Goal: Communication & Community: Answer question/provide support

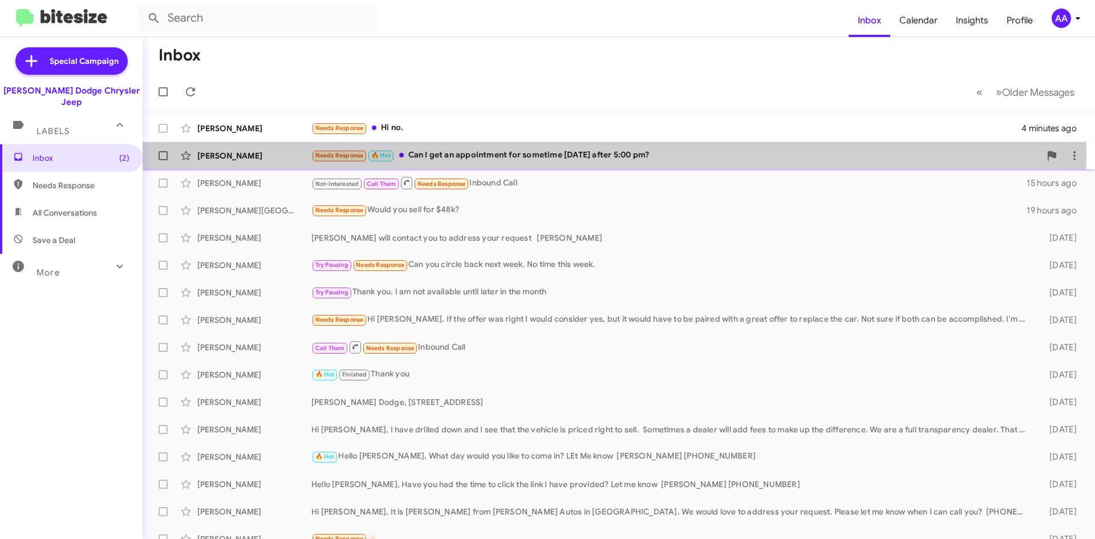
click at [566, 155] on div "Needs Response 🔥 Hot Can I get an appointment for sometime today after 5:00 pm?" at bounding box center [675, 155] width 729 height 13
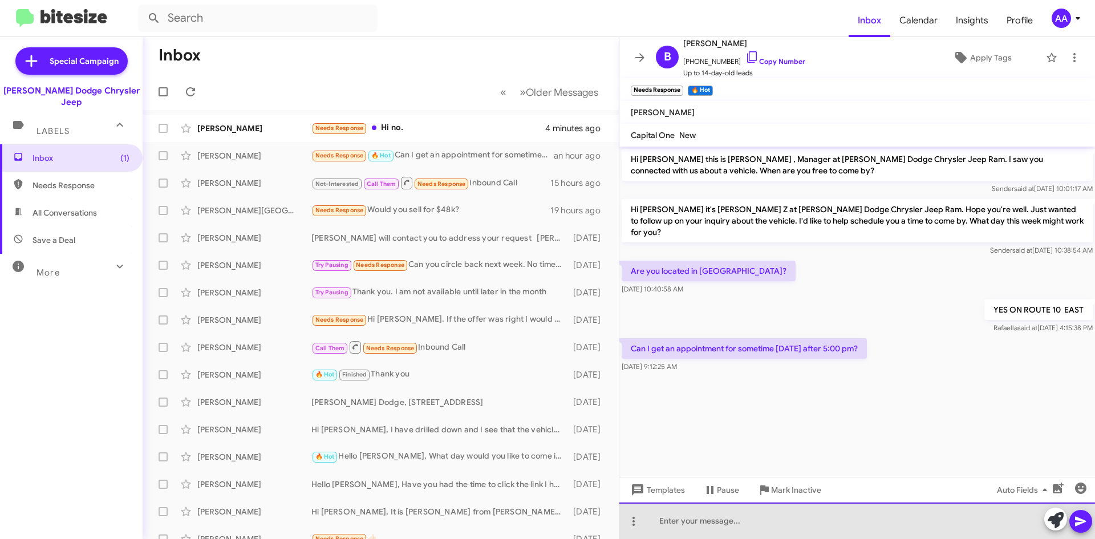
click at [725, 526] on div at bounding box center [856, 520] width 475 height 36
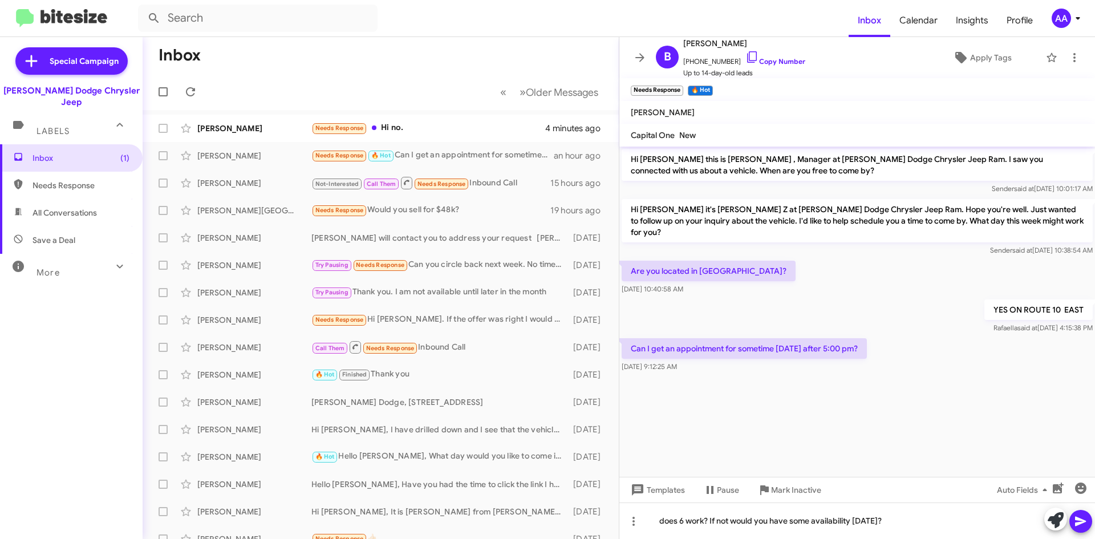
click at [1080, 513] on span at bounding box center [1081, 521] width 14 height 23
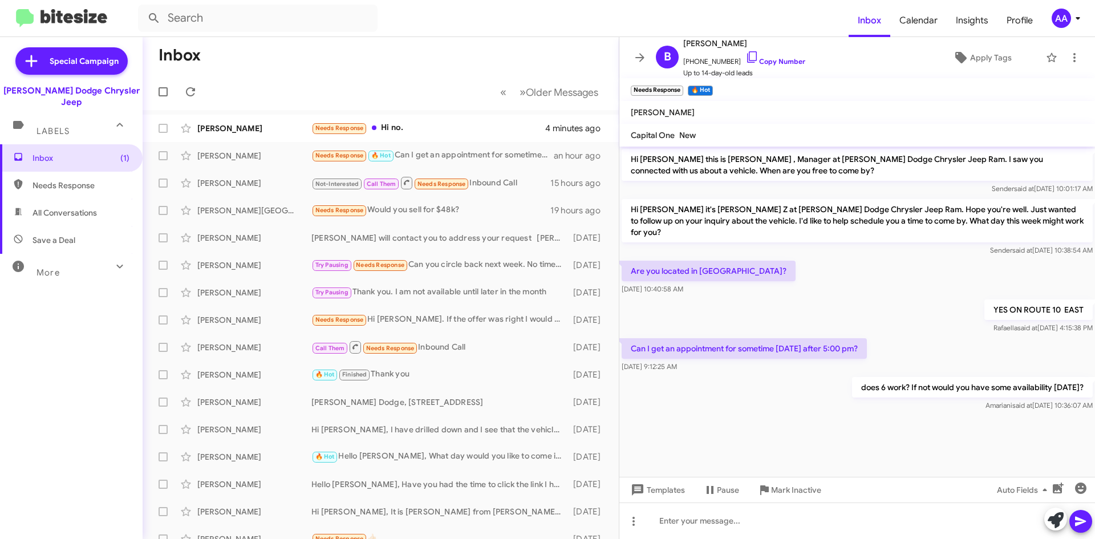
click at [808, 297] on div "YES ON ROUTE 10 EAST Rafaella said at Aug 13, 2025, 4:15:38 PM" at bounding box center [856, 316] width 475 height 39
click at [642, 53] on icon at bounding box center [640, 58] width 14 height 14
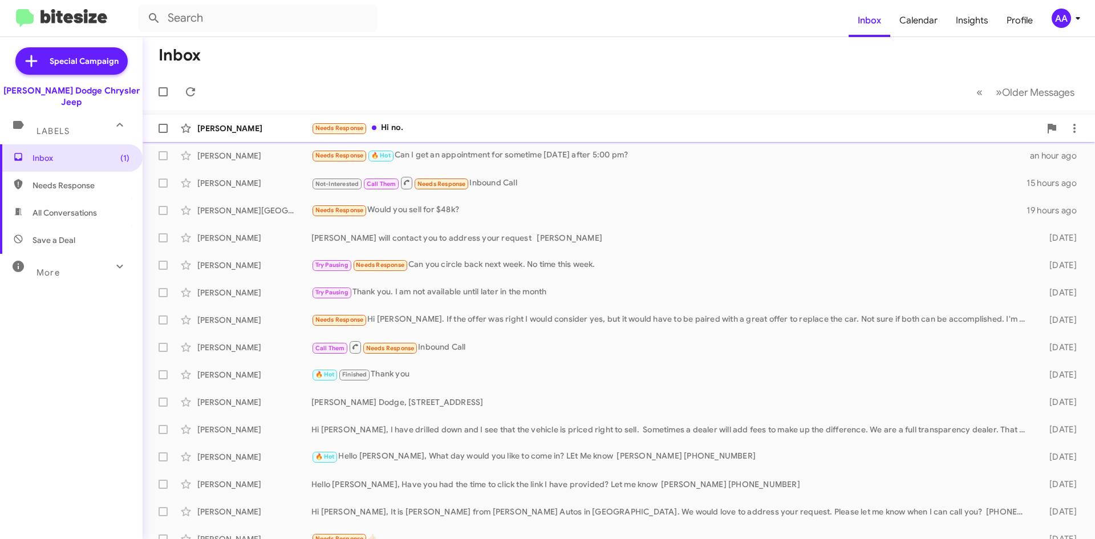
click at [442, 118] on div "Lynda Mithcel Needs Response Hi no. 5 minutes ago" at bounding box center [619, 128] width 934 height 23
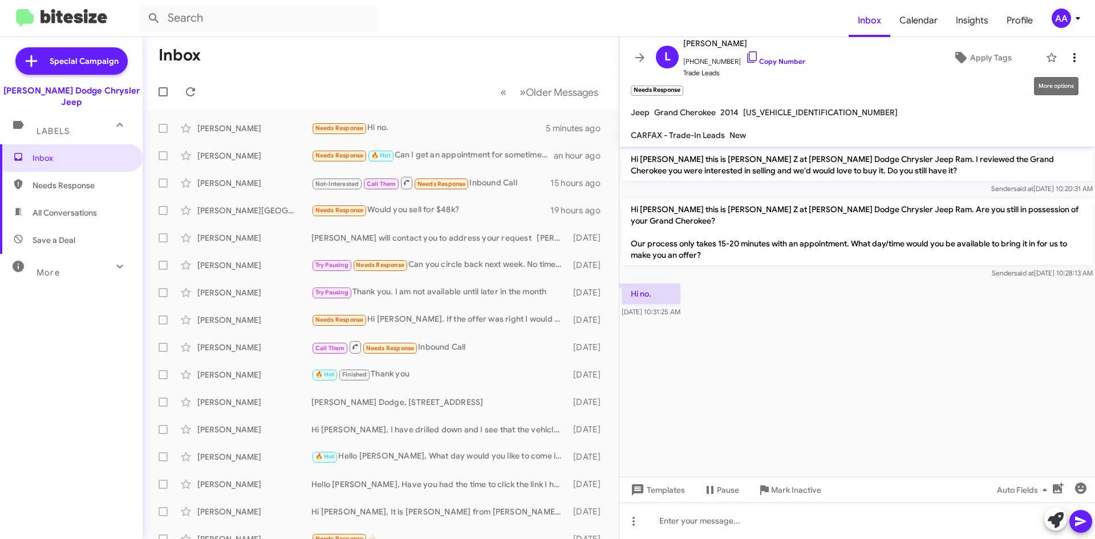
click at [1067, 60] on icon at bounding box center [1074, 58] width 14 height 14
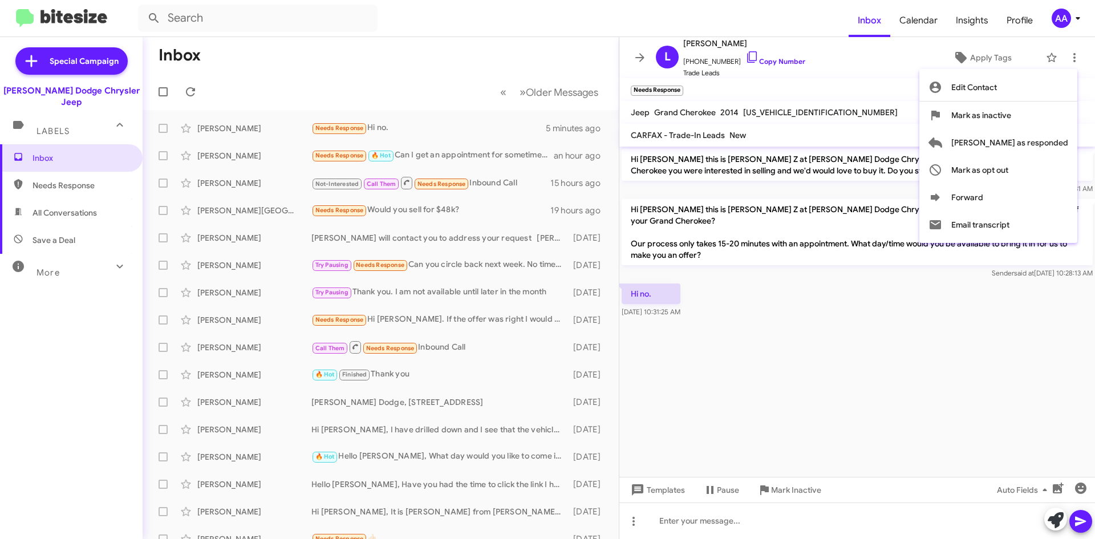
drag, startPoint x: 1016, startPoint y: 112, endPoint x: 903, endPoint y: 378, distance: 289.2
click at [903, 378] on div "Edit Contact Mark as inactive Mark as responded Mark as opt out Forward Email t…" at bounding box center [547, 269] width 1095 height 539
drag, startPoint x: 869, startPoint y: 292, endPoint x: 840, endPoint y: 216, distance: 82.1
click at [869, 291] on div at bounding box center [547, 269] width 1095 height 539
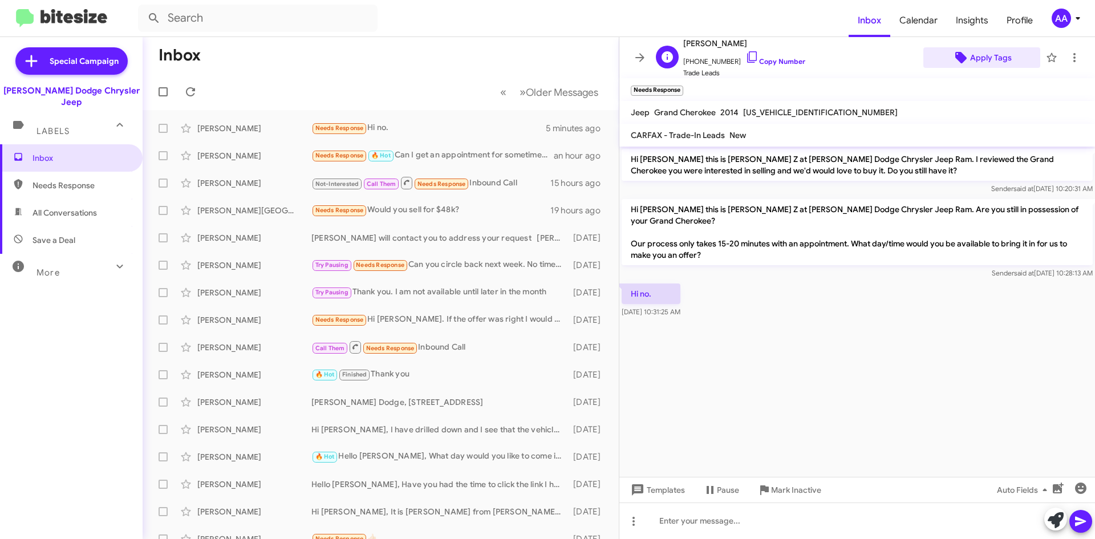
click at [976, 59] on span "Apply Tags" at bounding box center [991, 57] width 42 height 21
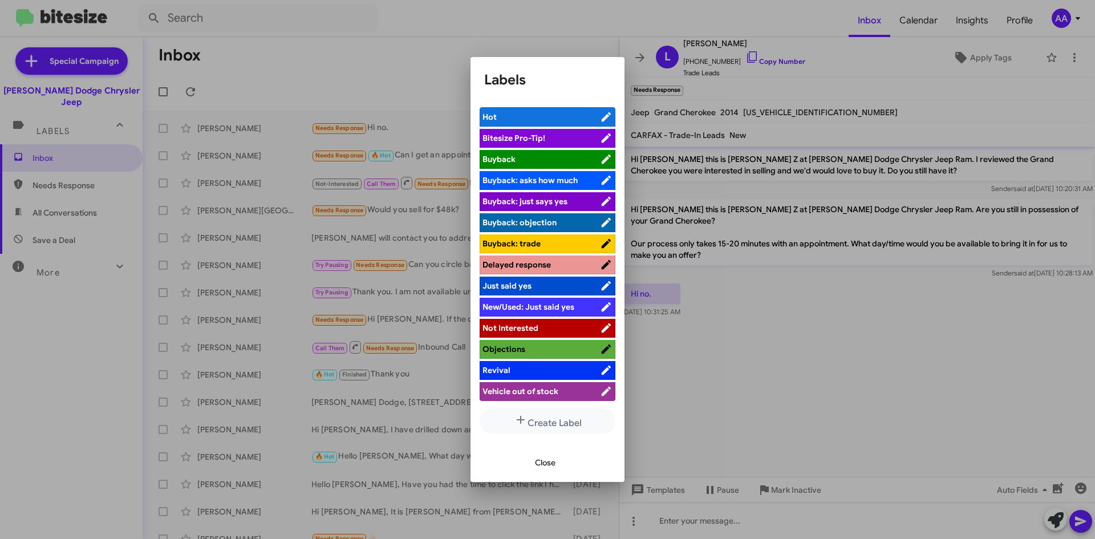
click at [535, 320] on li "Not Interested" at bounding box center [547, 328] width 136 height 19
click at [532, 325] on span "Not Interested" at bounding box center [510, 328] width 56 height 10
click at [771, 303] on div at bounding box center [547, 269] width 1095 height 539
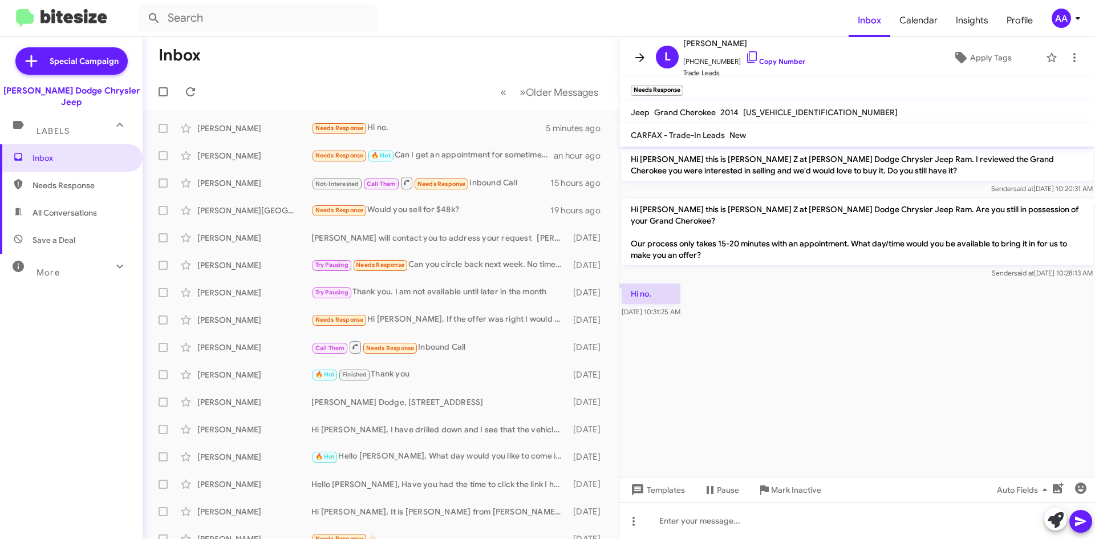
click at [640, 54] on icon at bounding box center [639, 57] width 9 height 9
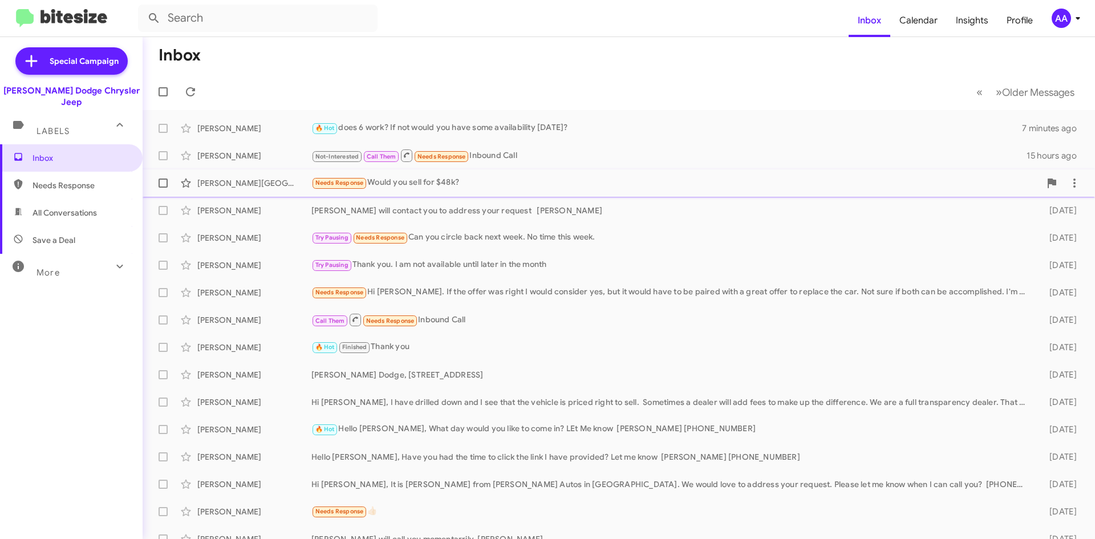
click at [602, 181] on div "Needs Response Would you sell for $48k?" at bounding box center [675, 182] width 729 height 13
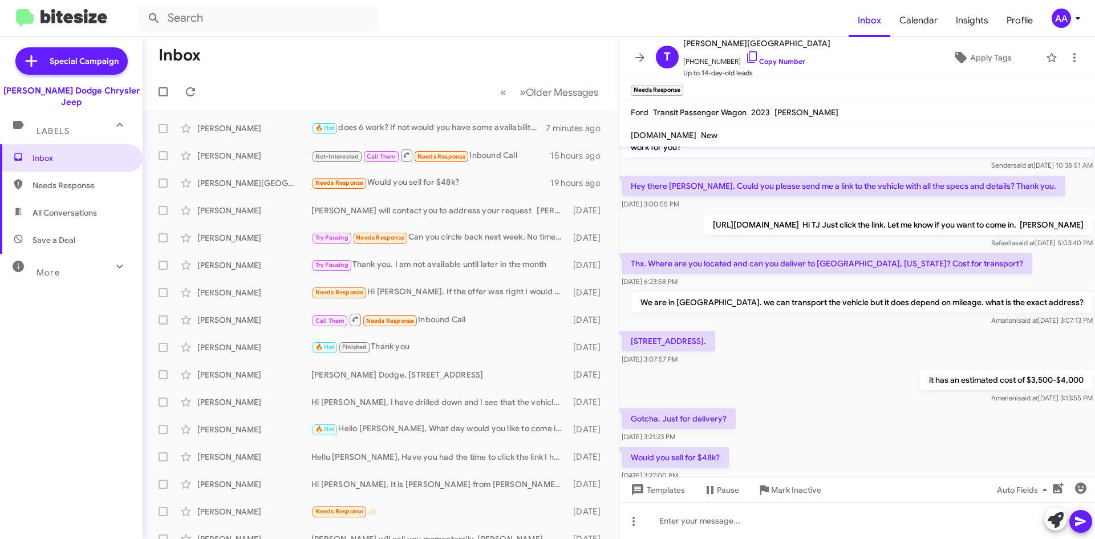
scroll to position [120, 0]
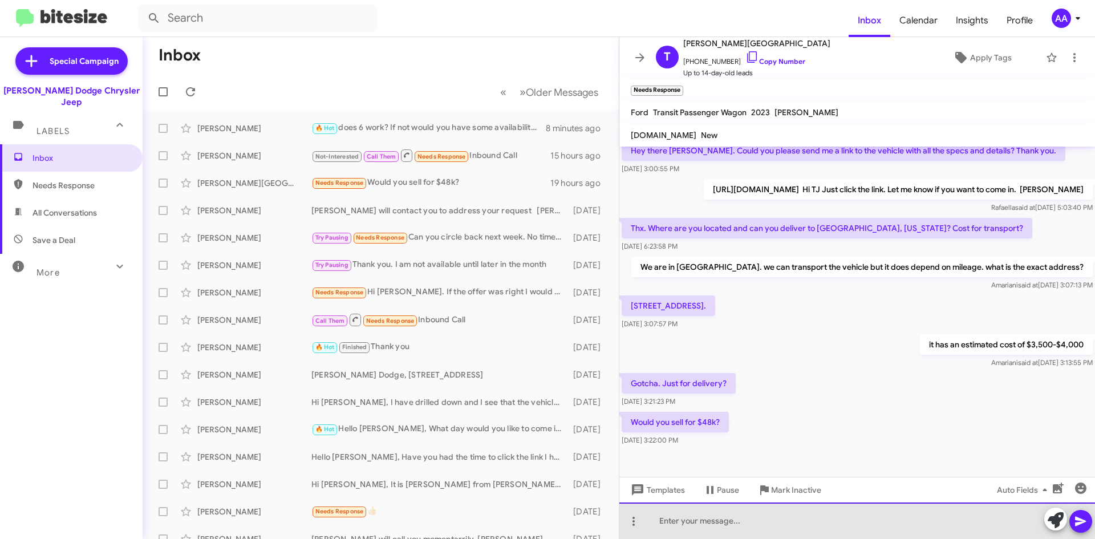
click at [703, 527] on div at bounding box center [856, 520] width 475 height 36
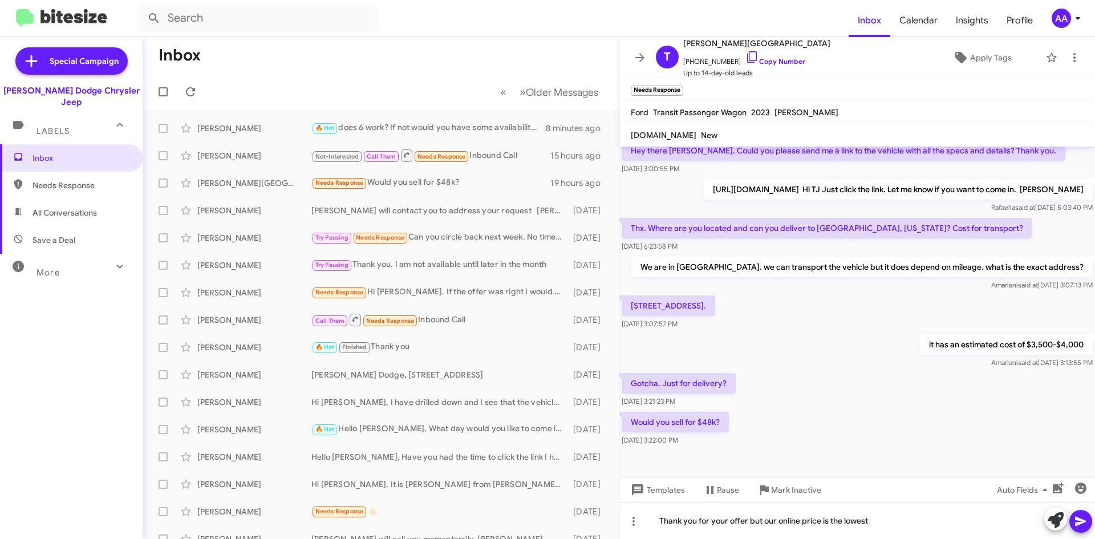
click at [1082, 518] on icon at bounding box center [1081, 521] width 14 height 14
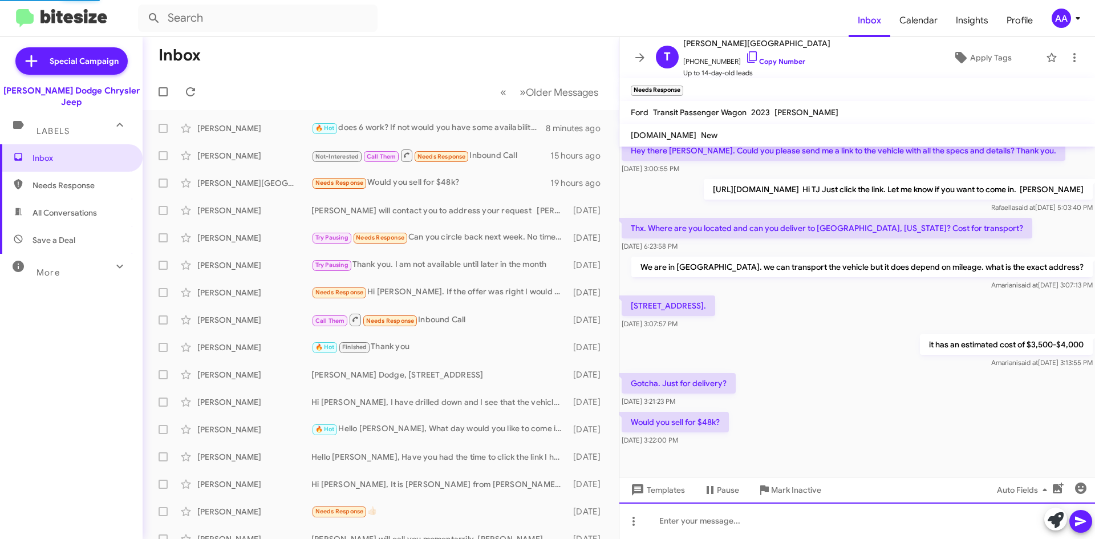
scroll to position [0, 0]
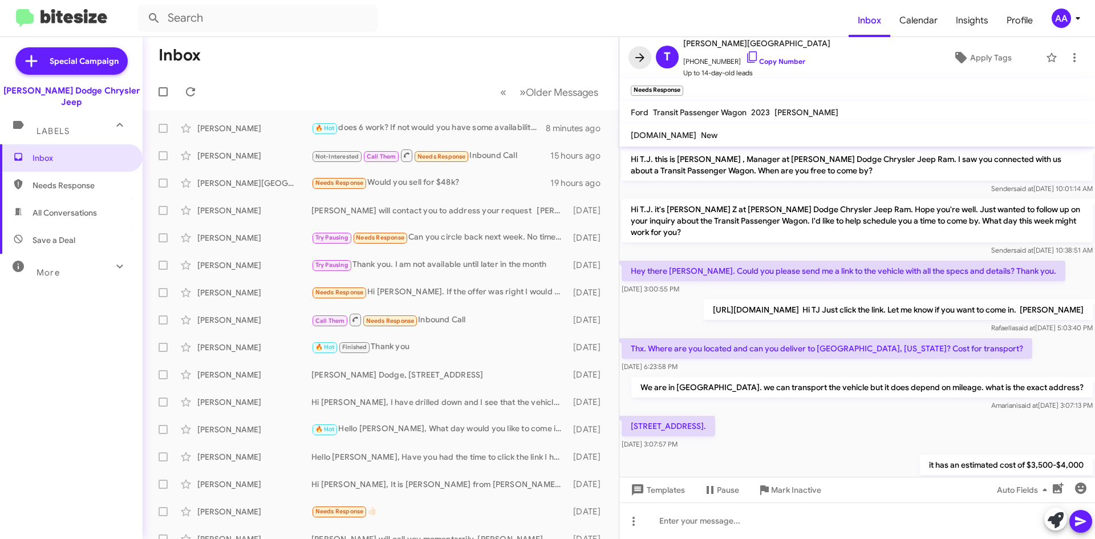
click at [643, 54] on icon at bounding box center [640, 58] width 14 height 14
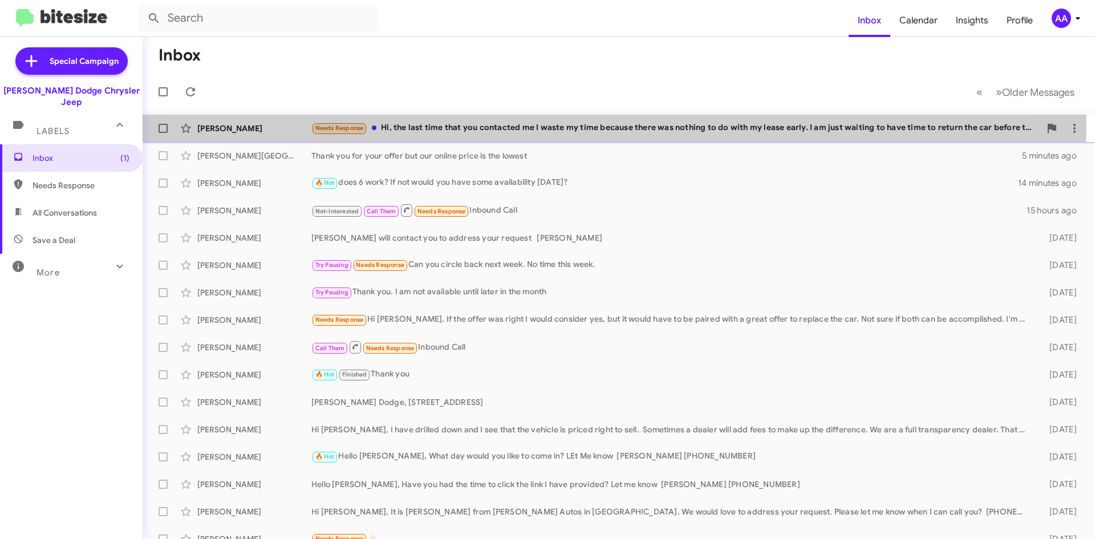
click at [552, 127] on div "Needs Response Hi, the last time that you contacted me I waste my time because …" at bounding box center [675, 127] width 729 height 13
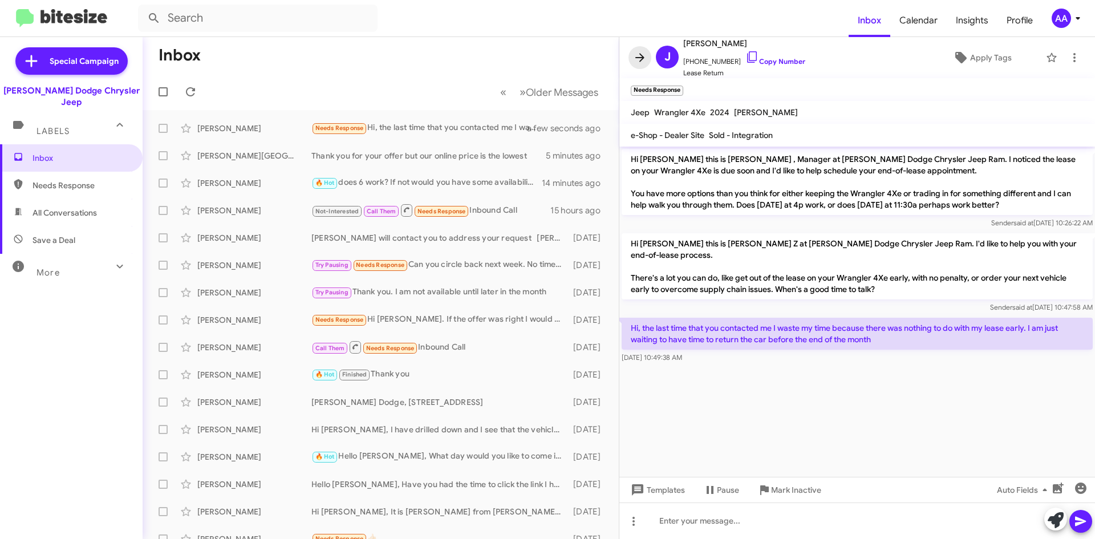
click at [641, 58] on icon at bounding box center [639, 57] width 9 height 9
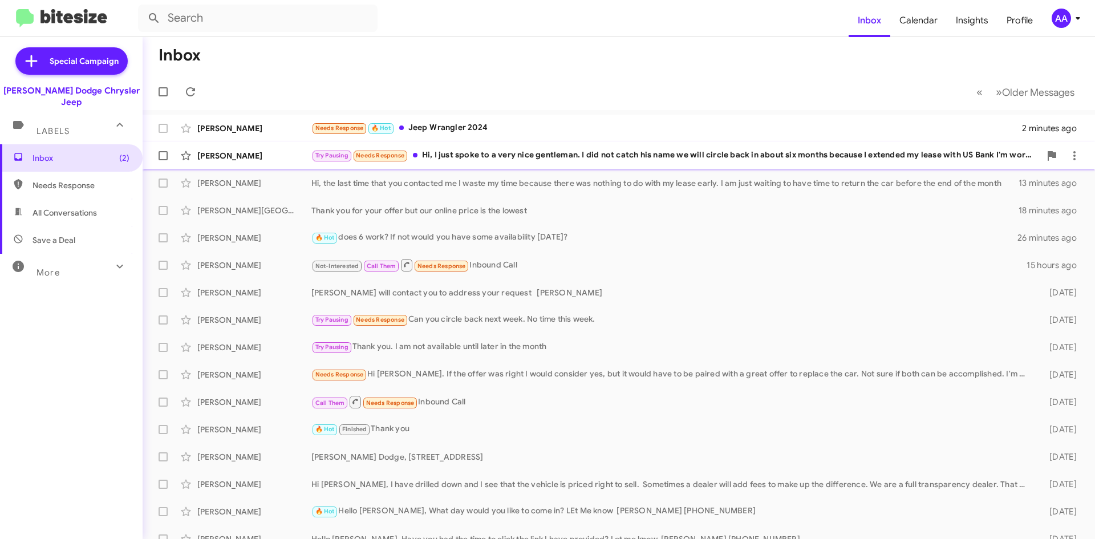
click at [735, 157] on div "Try Pausing Needs Response Hi, I just spoke to a very nice gentleman. I did not…" at bounding box center [675, 155] width 729 height 13
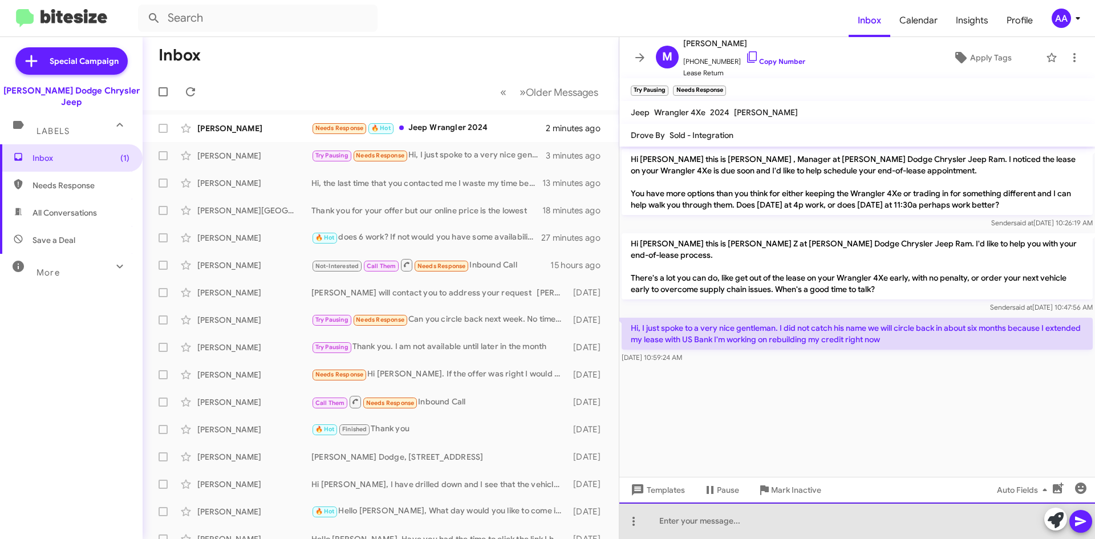
click at [747, 531] on div at bounding box center [856, 520] width 475 height 36
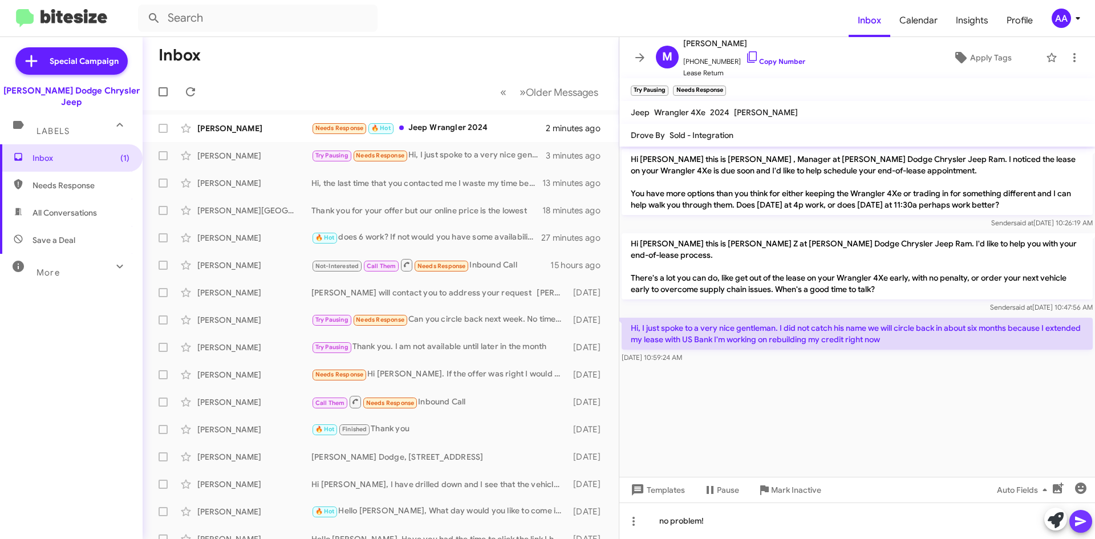
click at [1077, 519] on icon at bounding box center [1080, 522] width 11 height 10
click at [648, 56] on span at bounding box center [639, 58] width 23 height 14
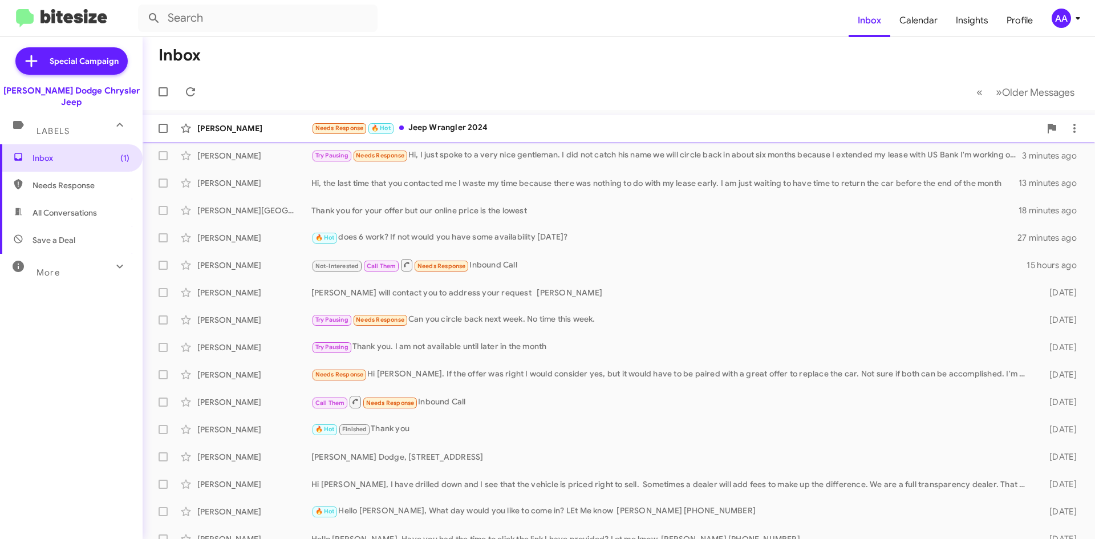
click at [523, 124] on div "Needs Response 🔥 Hot Jeep Wrangler 2024" at bounding box center [675, 127] width 729 height 13
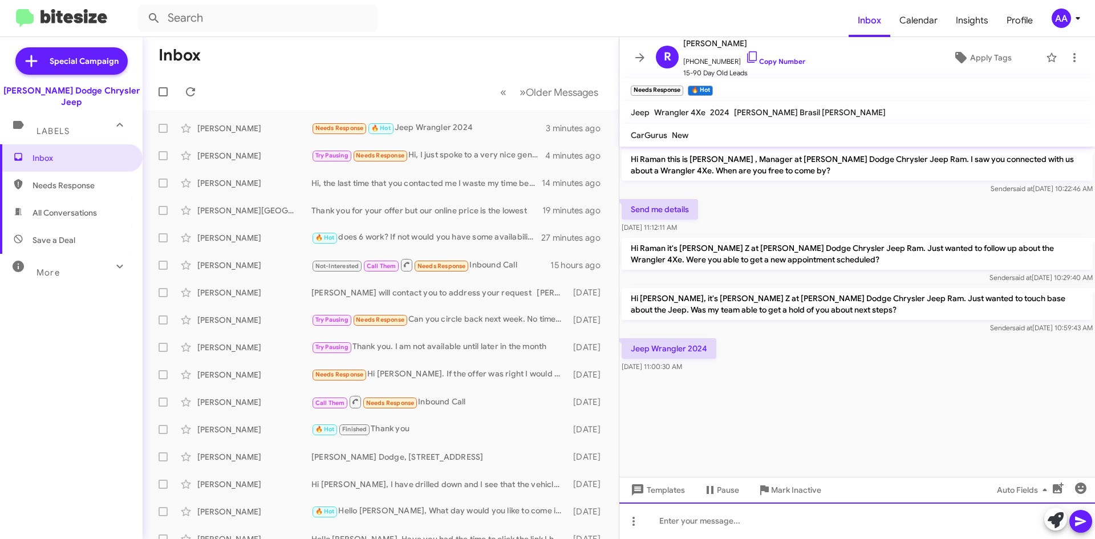
click at [746, 528] on div at bounding box center [856, 520] width 475 height 36
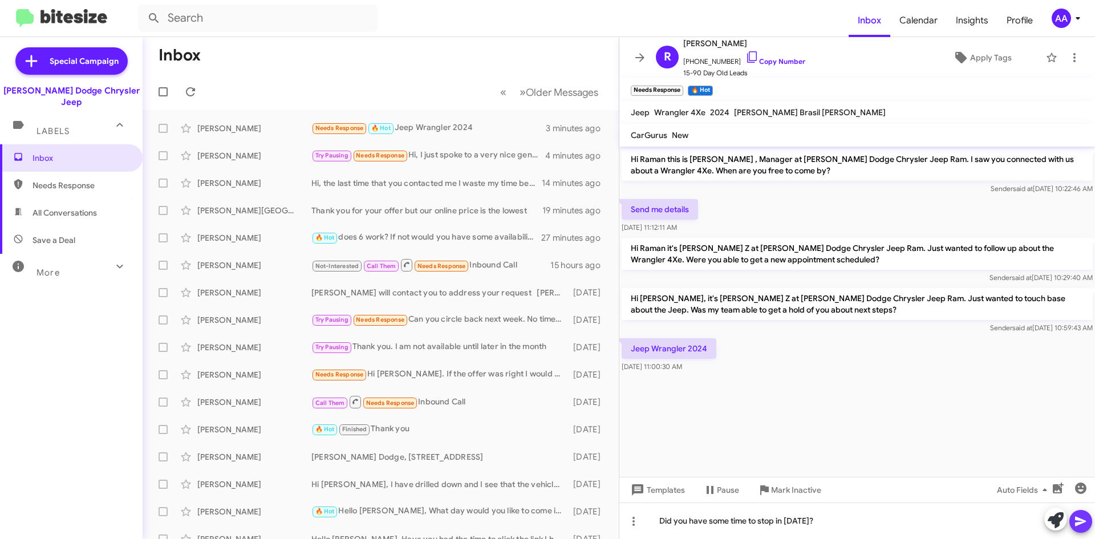
click at [1084, 517] on icon at bounding box center [1081, 521] width 14 height 14
click at [641, 56] on icon at bounding box center [639, 57] width 9 height 9
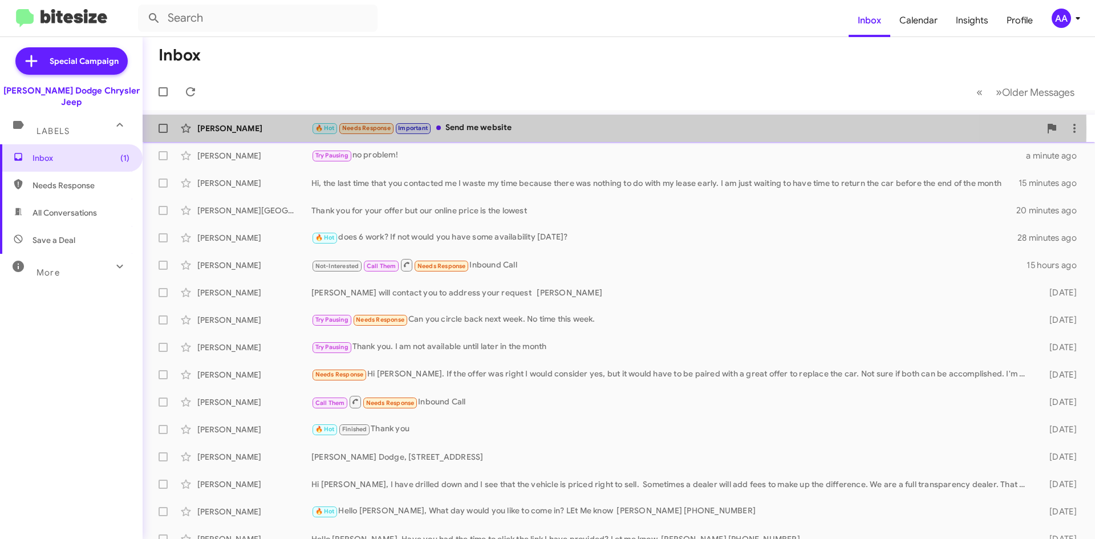
click at [525, 128] on div "🔥 Hot Needs Response Important Send me website" at bounding box center [675, 127] width 729 height 13
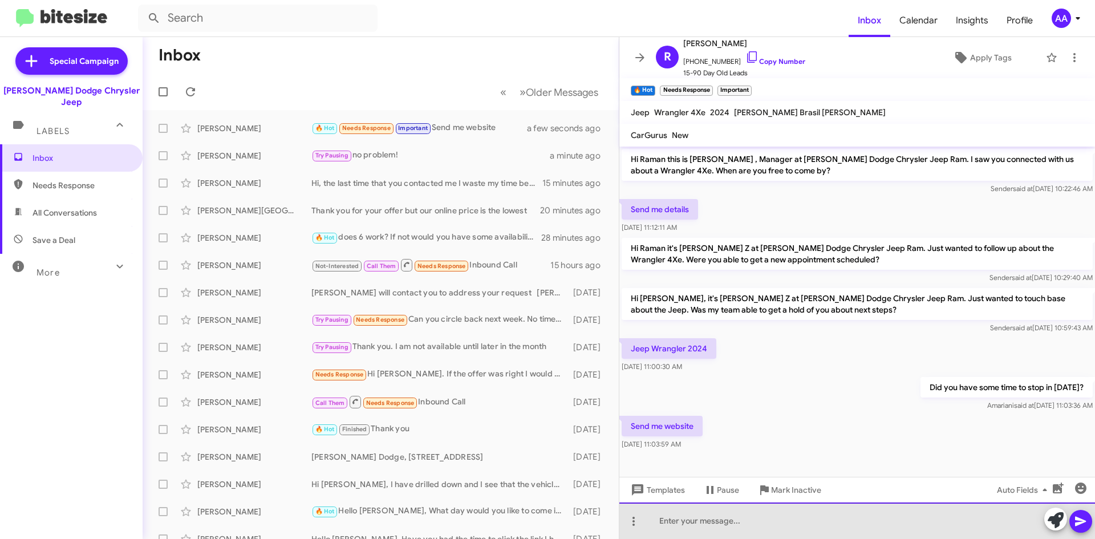
click at [738, 522] on div at bounding box center [856, 520] width 475 height 36
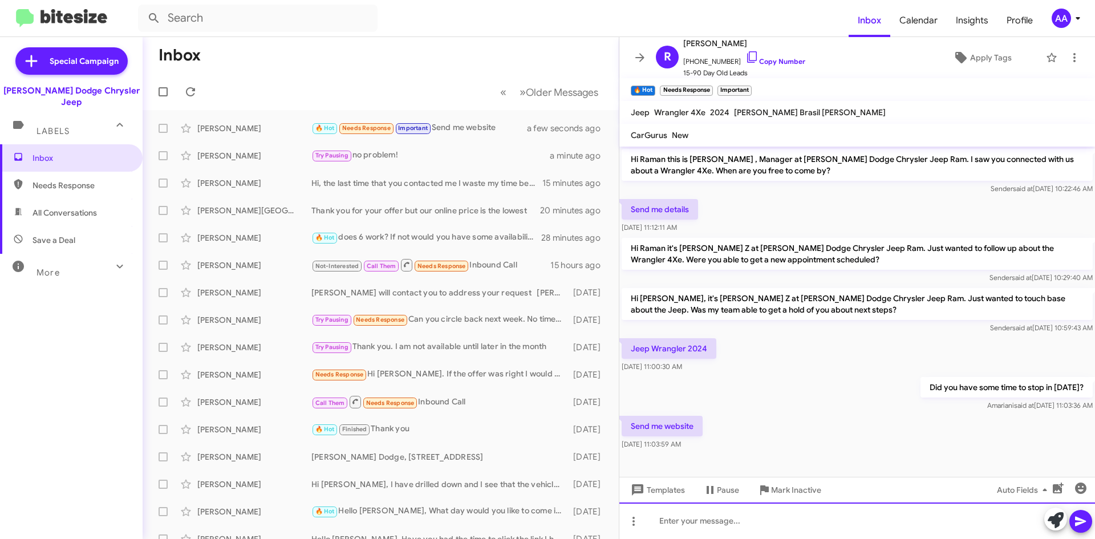
paste div
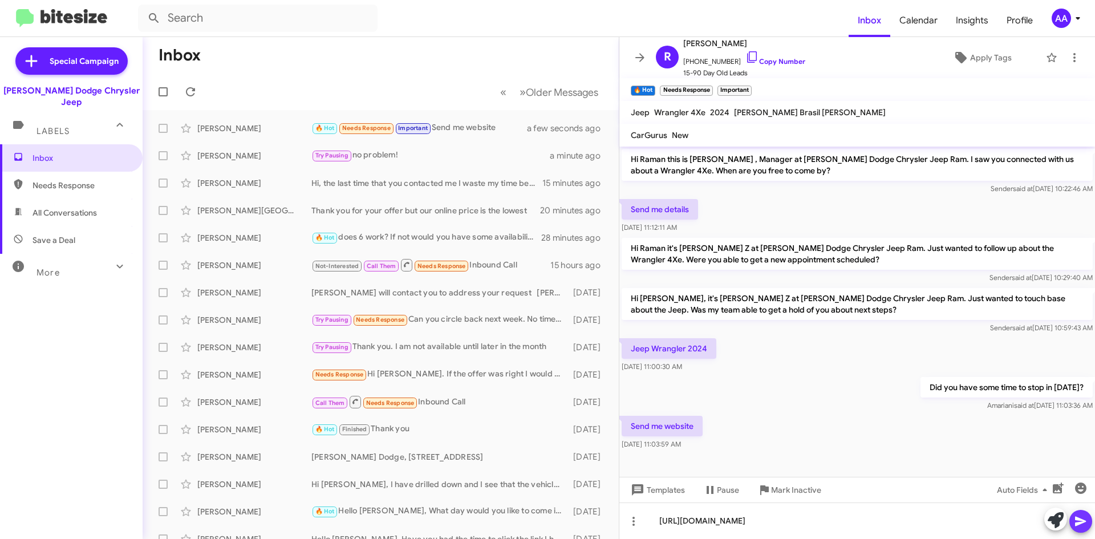
click at [1088, 519] on button at bounding box center [1080, 521] width 23 height 23
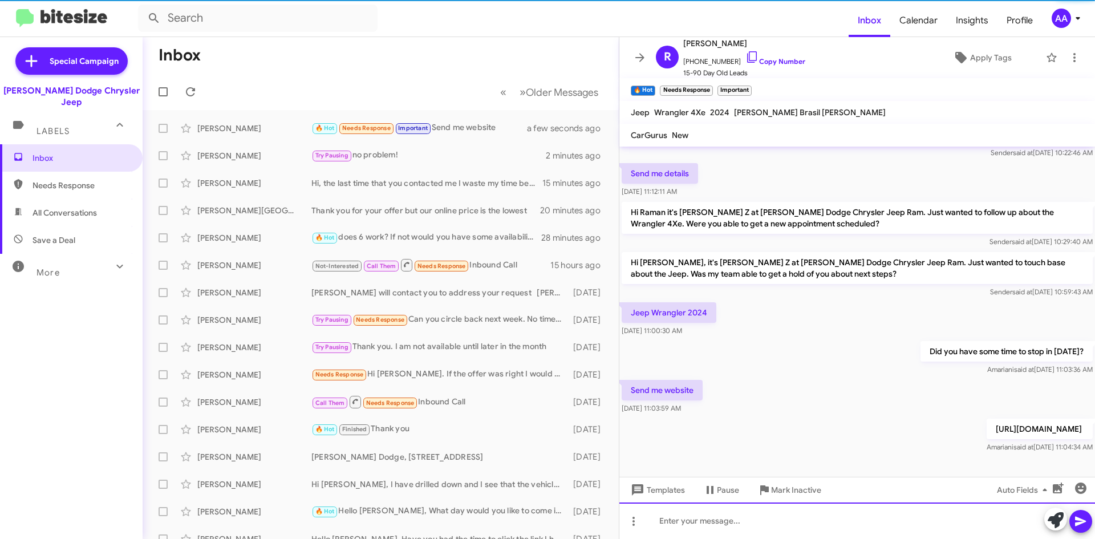
scroll to position [37, 0]
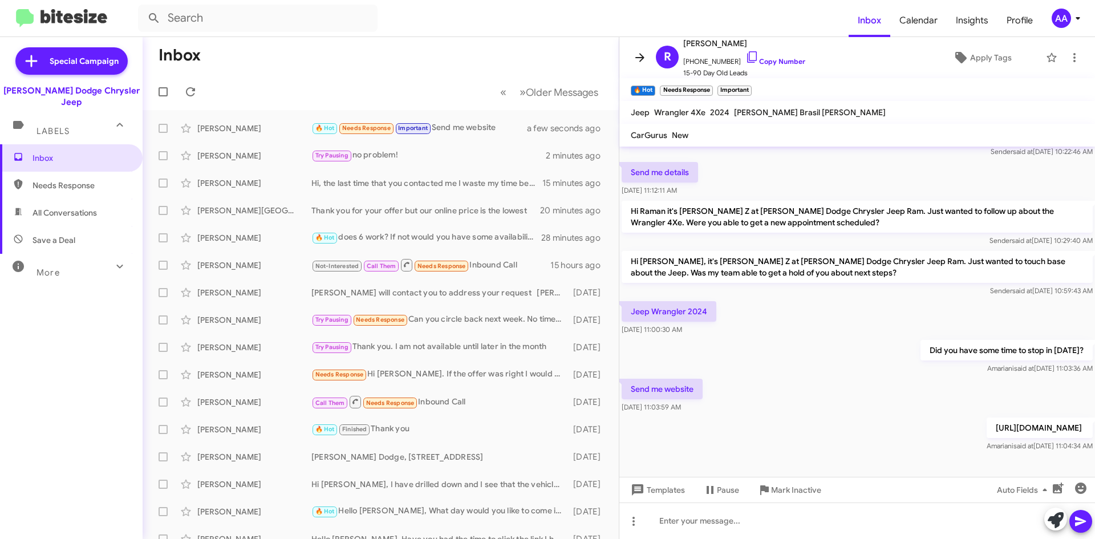
click at [631, 58] on span at bounding box center [639, 58] width 23 height 14
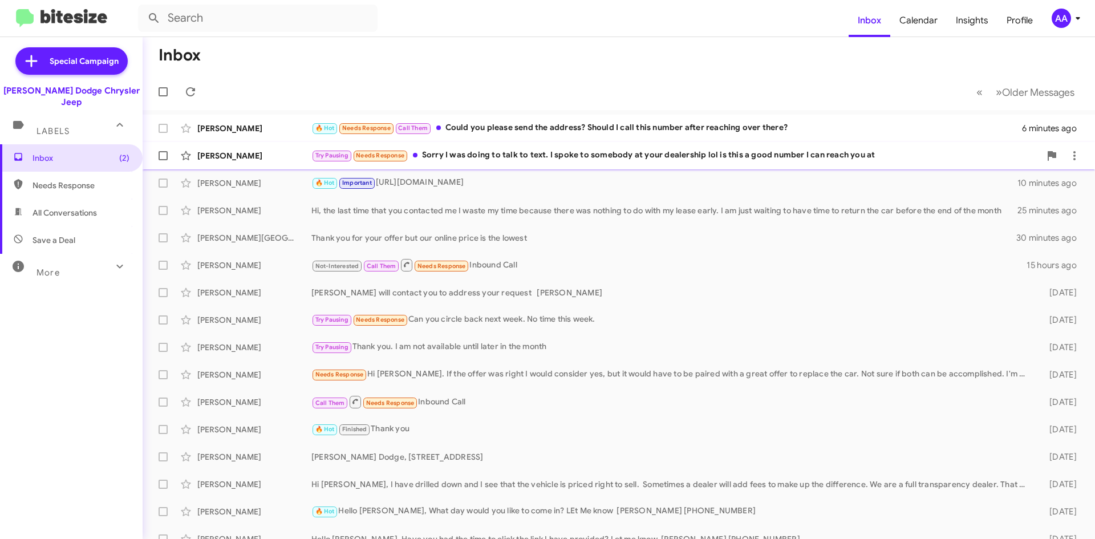
click at [483, 162] on div "Try Pausing Needs Response Sorry I was doing to talk to text. I spoke to somebo…" at bounding box center [675, 155] width 729 height 13
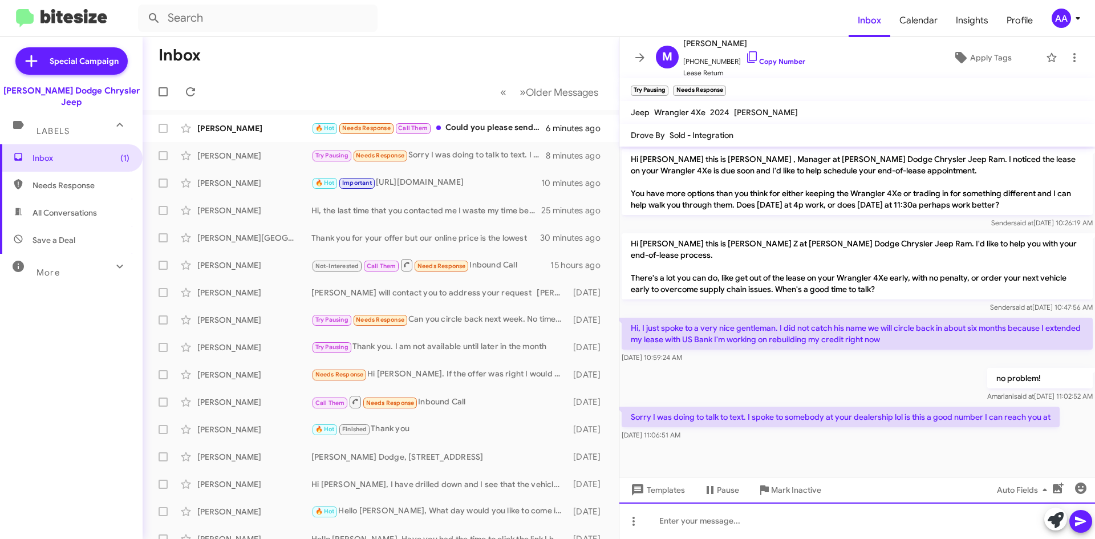
click at [682, 522] on div at bounding box center [856, 520] width 475 height 36
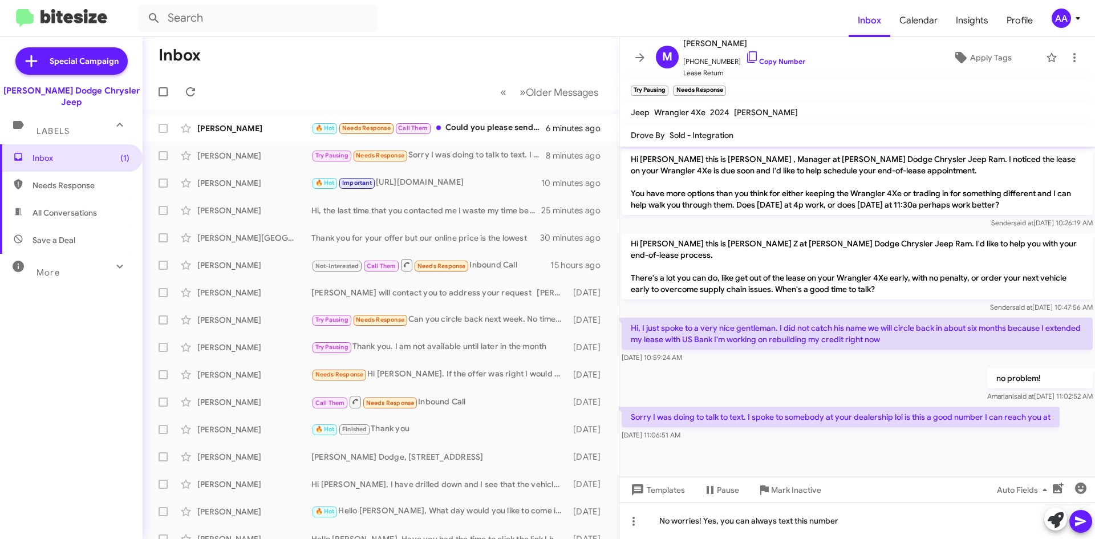
click at [1079, 520] on icon at bounding box center [1080, 522] width 11 height 10
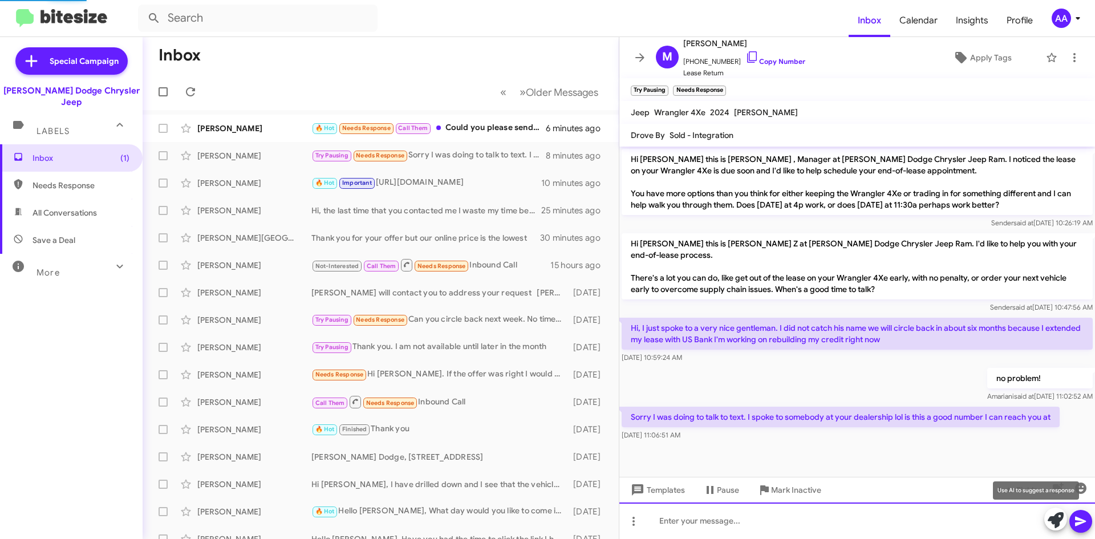
scroll to position [11, 0]
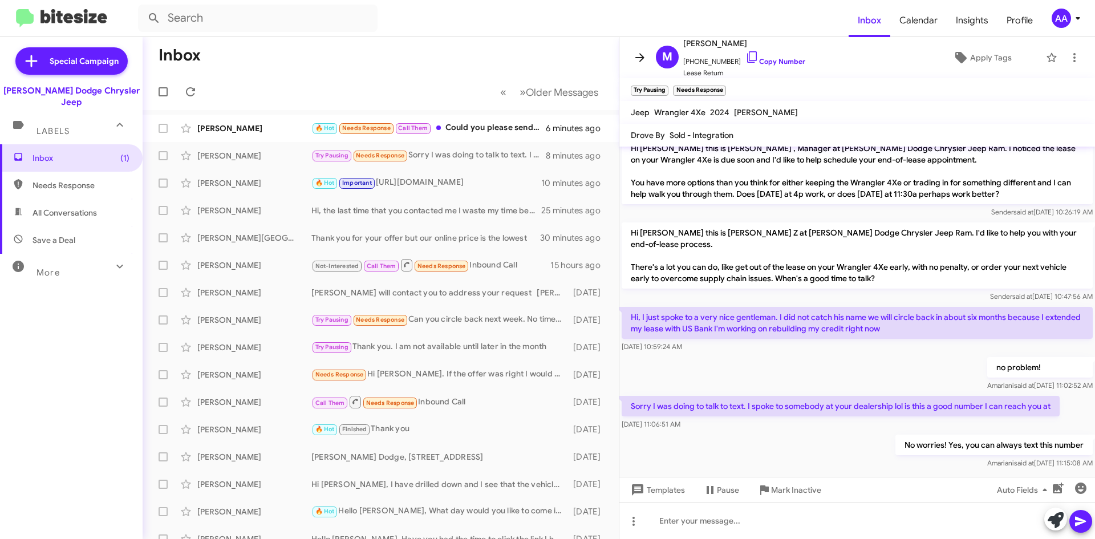
click at [637, 52] on icon at bounding box center [640, 58] width 14 height 14
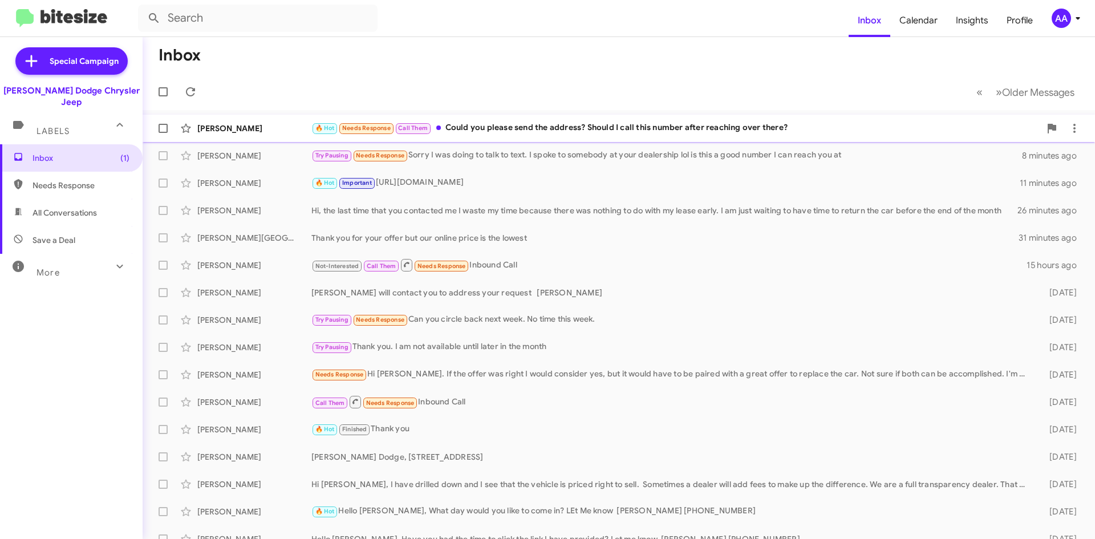
click at [543, 129] on div "🔥 Hot Needs Response Call Them Could you please send the address? Should I call…" at bounding box center [675, 127] width 729 height 13
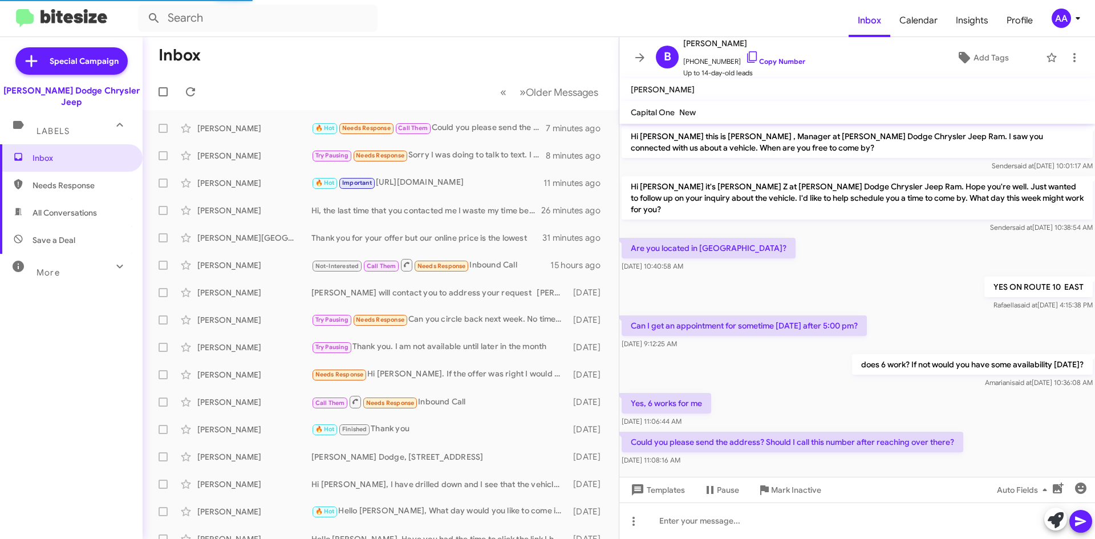
click at [799, 374] on div "does 6 work? If not would you have some availability [DATE]? [PERSON_NAME] said…" at bounding box center [856, 371] width 475 height 39
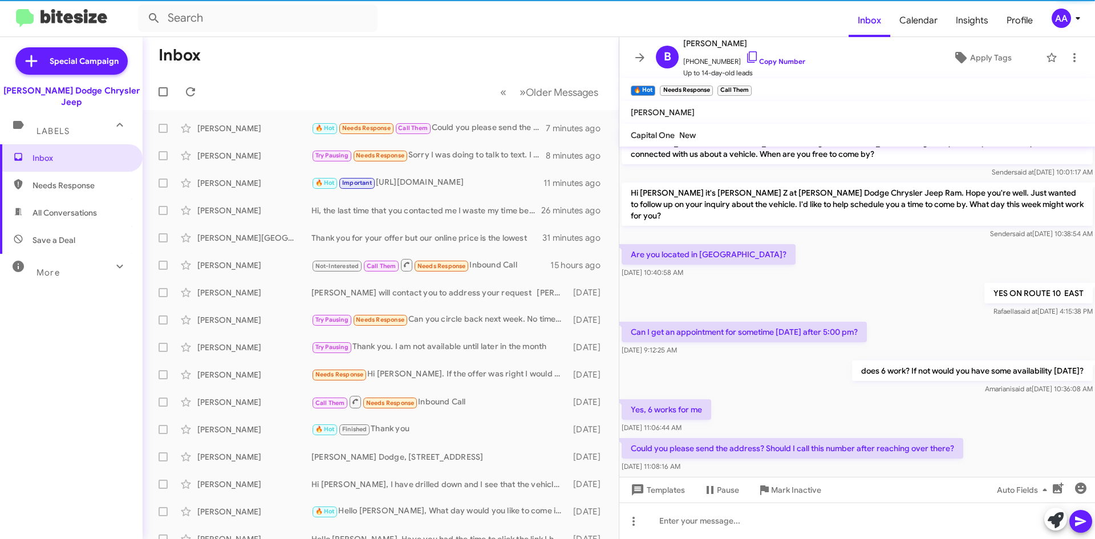
scroll to position [26, 0]
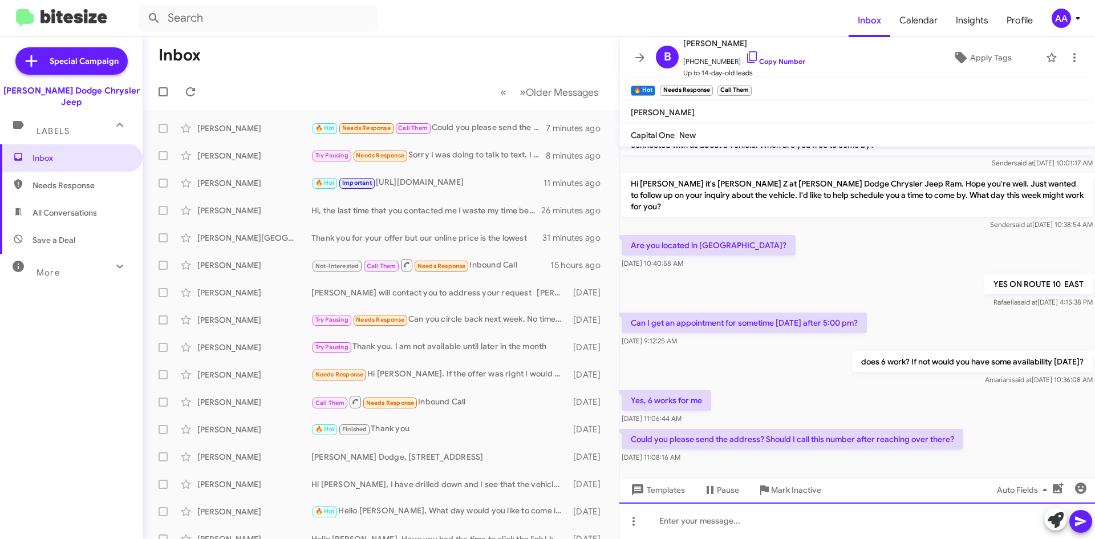
click at [662, 514] on div at bounding box center [856, 520] width 475 height 36
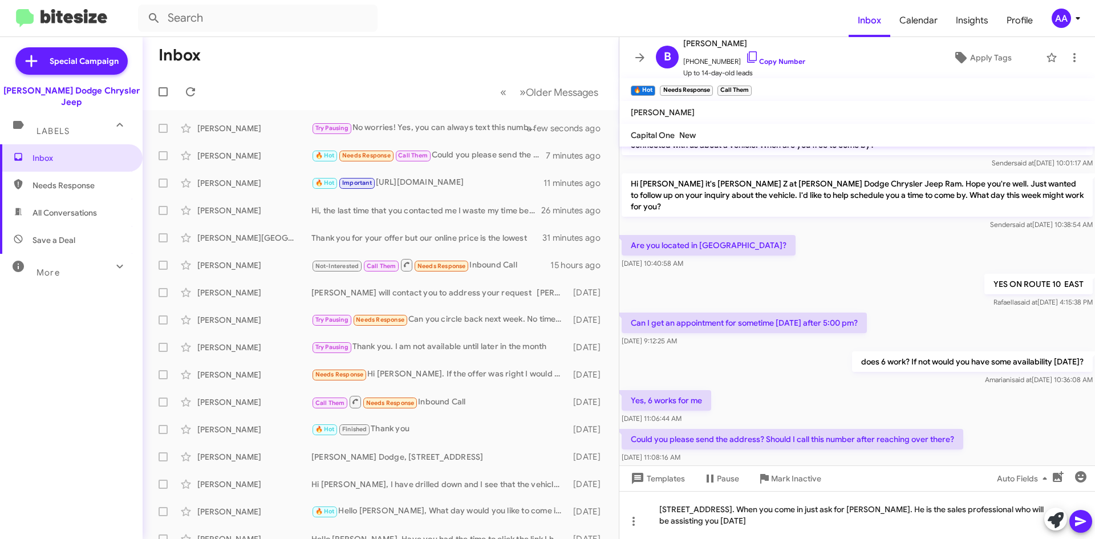
click at [1088, 514] on button at bounding box center [1080, 521] width 23 height 23
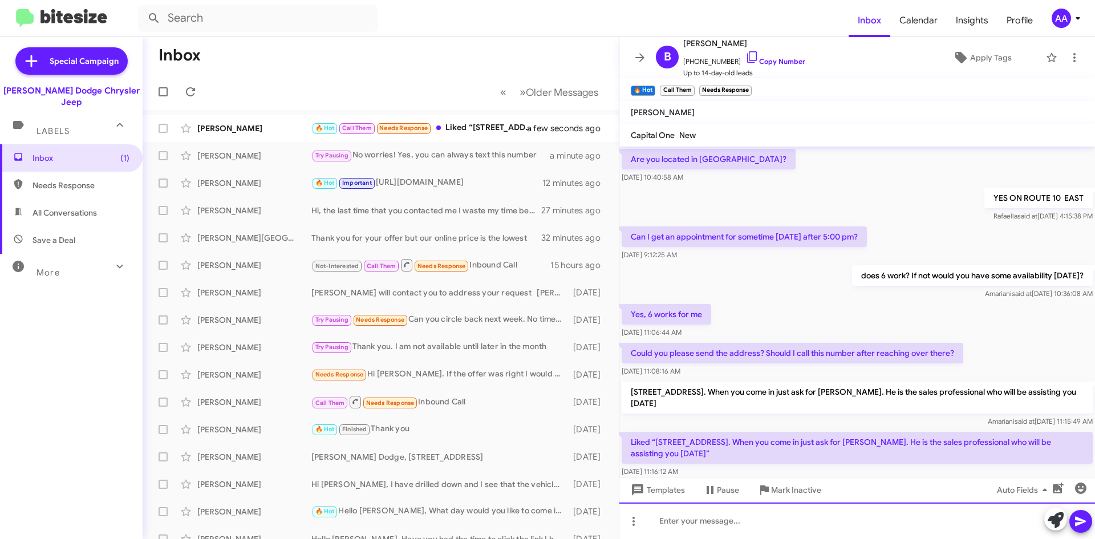
scroll to position [120, 0]
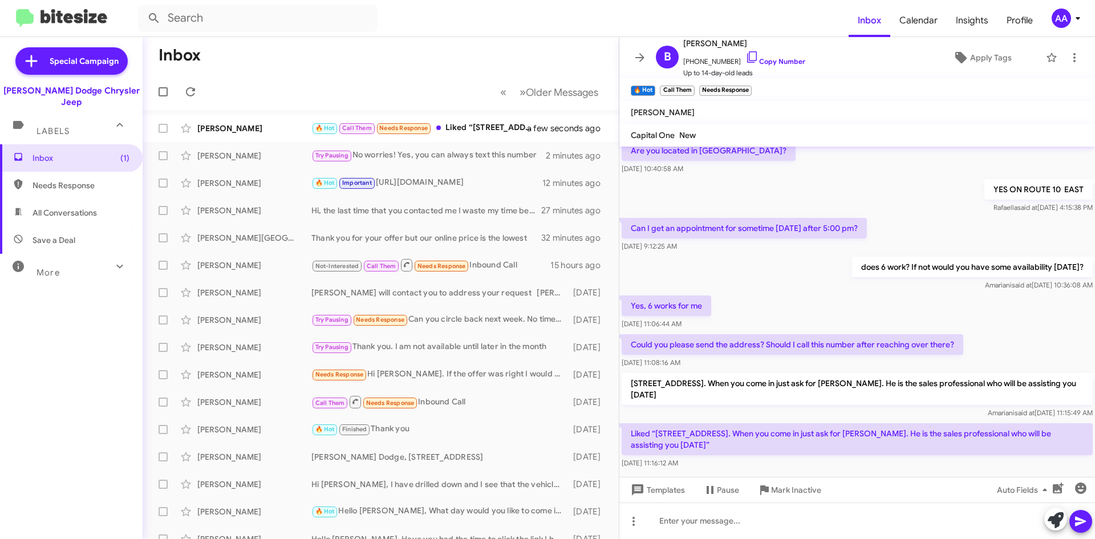
click at [636, 50] on button at bounding box center [639, 57] width 23 height 23
